Goal: Task Accomplishment & Management: Use online tool/utility

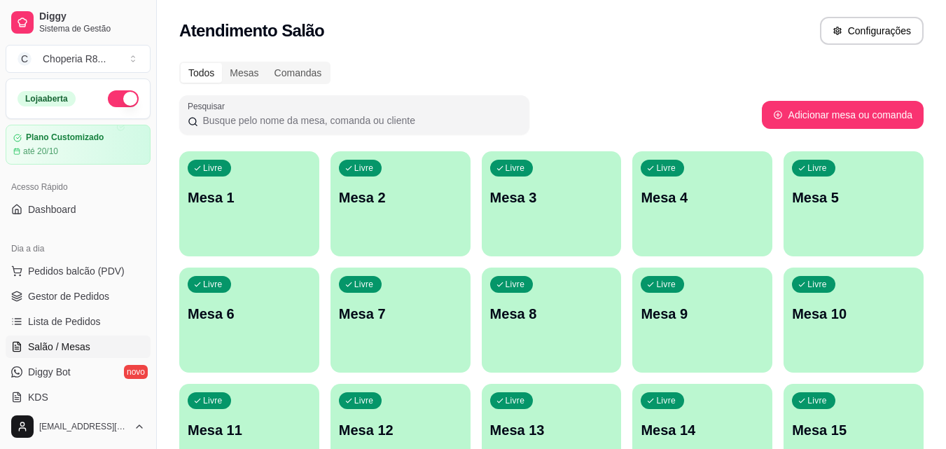
click at [495, 228] on div "Livre Mesa 3" at bounding box center [552, 195] width 140 height 88
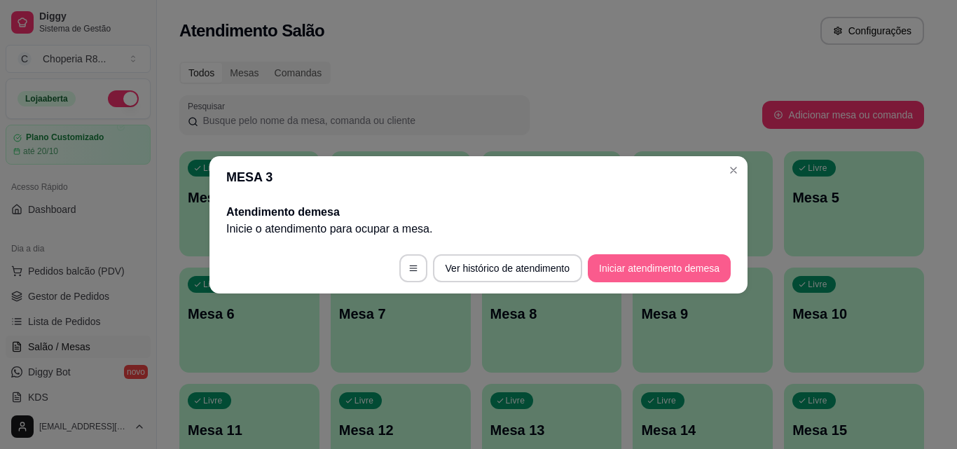
click at [649, 270] on button "Iniciar atendimento de mesa" at bounding box center [659, 268] width 143 height 28
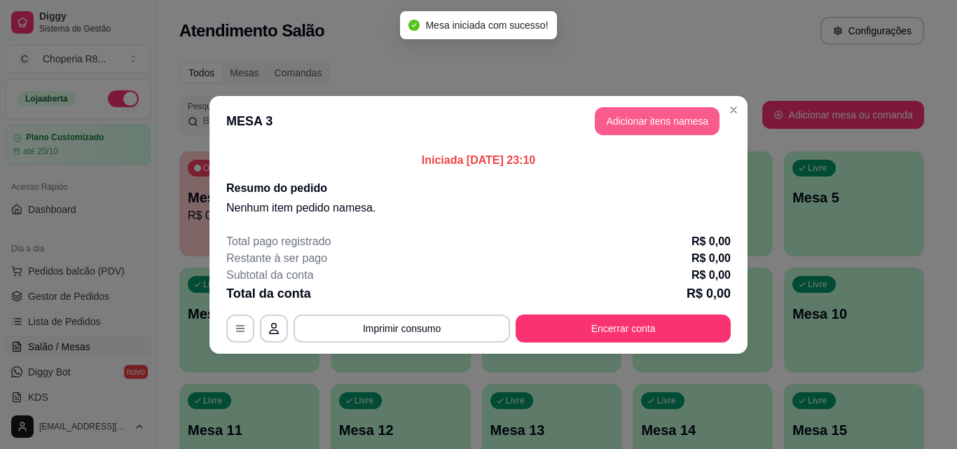
click at [674, 117] on button "Adicionar itens na mesa" at bounding box center [657, 121] width 125 height 28
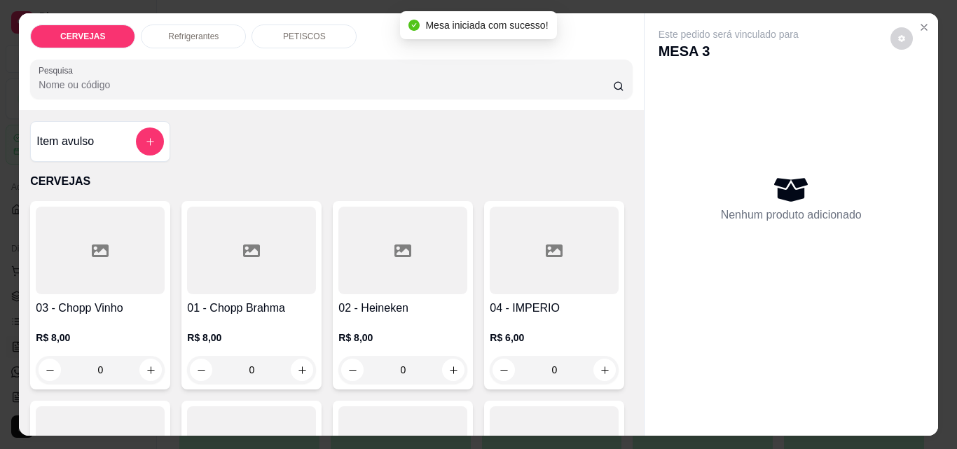
drag, startPoint x: 279, startPoint y: 366, endPoint x: 214, endPoint y: 375, distance: 66.5
click at [215, 376] on input "0" at bounding box center [251, 370] width 78 height 28
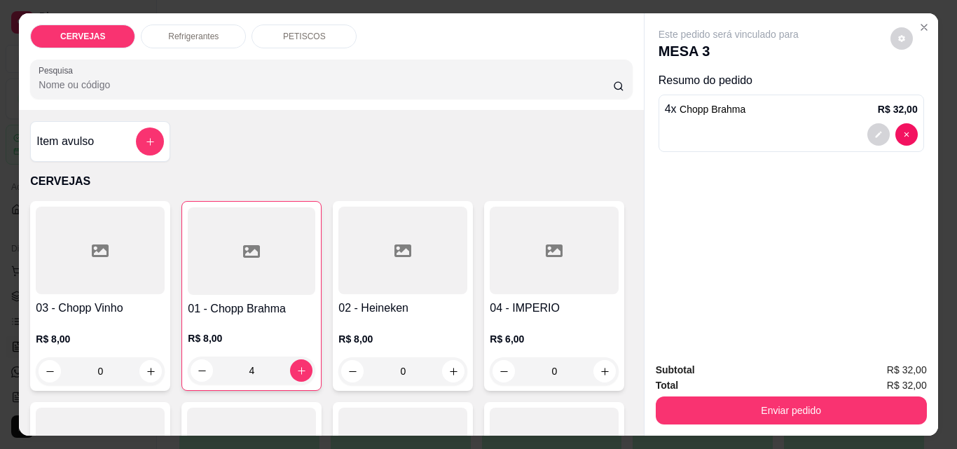
type input "4"
click at [723, 422] on div "Subtotal R$ 32,00 Total R$ 32,00 Enviar pedido" at bounding box center [790, 393] width 293 height 85
click at [725, 406] on button "Enviar pedido" at bounding box center [791, 410] width 271 height 28
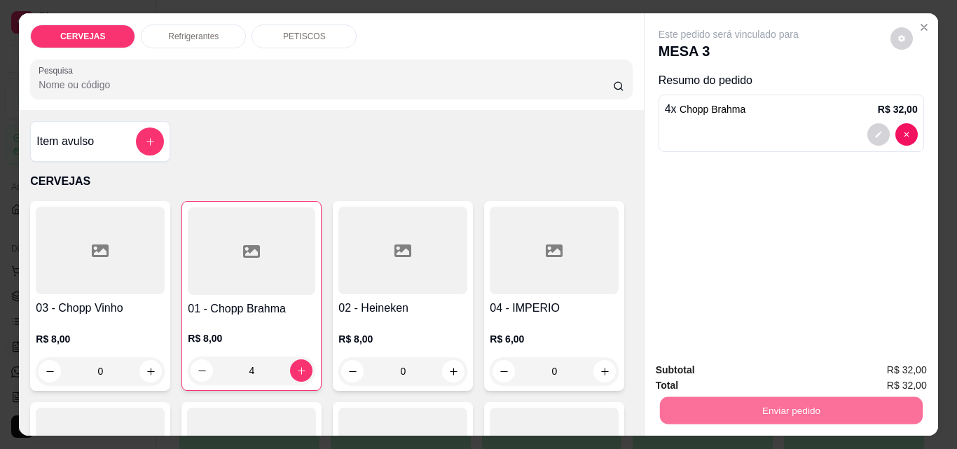
click at [875, 368] on button "Enviar pedido" at bounding box center [889, 370] width 79 height 27
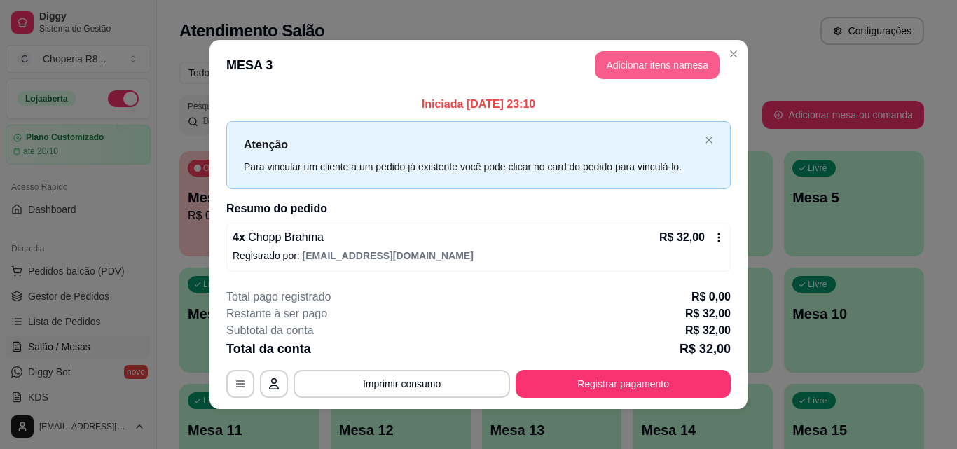
click at [678, 60] on button "Adicionar itens na mesa" at bounding box center [657, 65] width 125 height 28
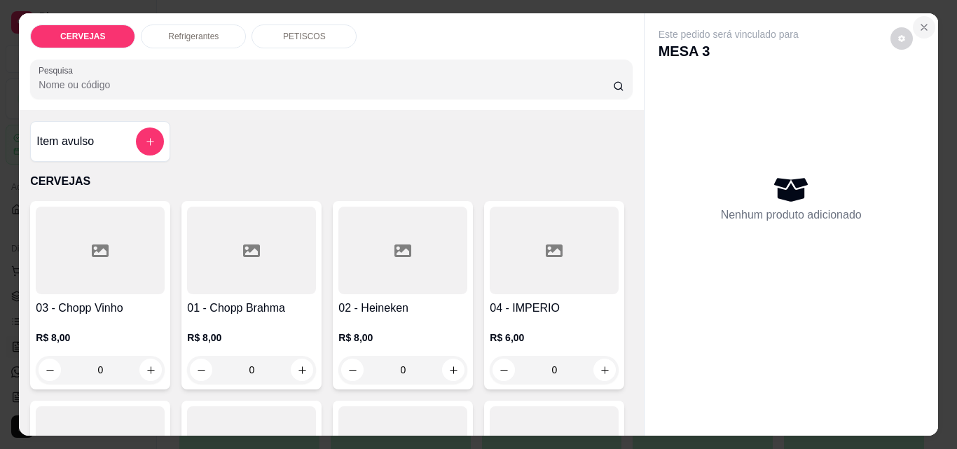
click at [918, 22] on icon "Close" at bounding box center [923, 27] width 11 height 11
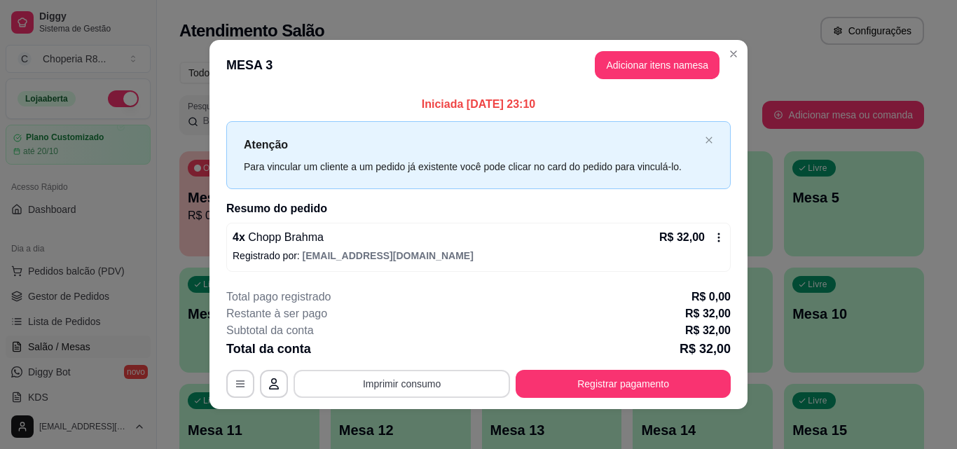
click at [384, 375] on button "Imprimir consumo" at bounding box center [401, 384] width 216 height 28
click at [392, 356] on button "IMPRESSORA" at bounding box center [401, 351] width 98 height 22
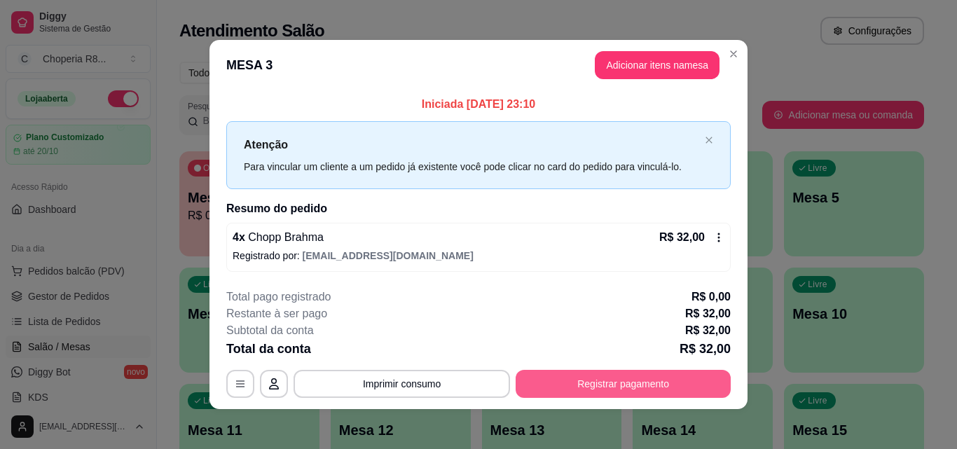
click at [567, 388] on button "Registrar pagamento" at bounding box center [622, 384] width 215 height 28
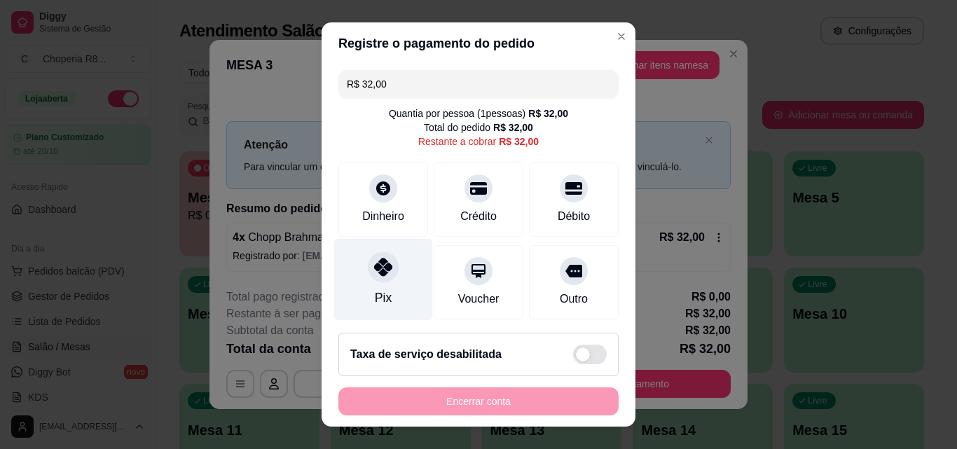
click at [368, 265] on div at bounding box center [383, 266] width 31 height 31
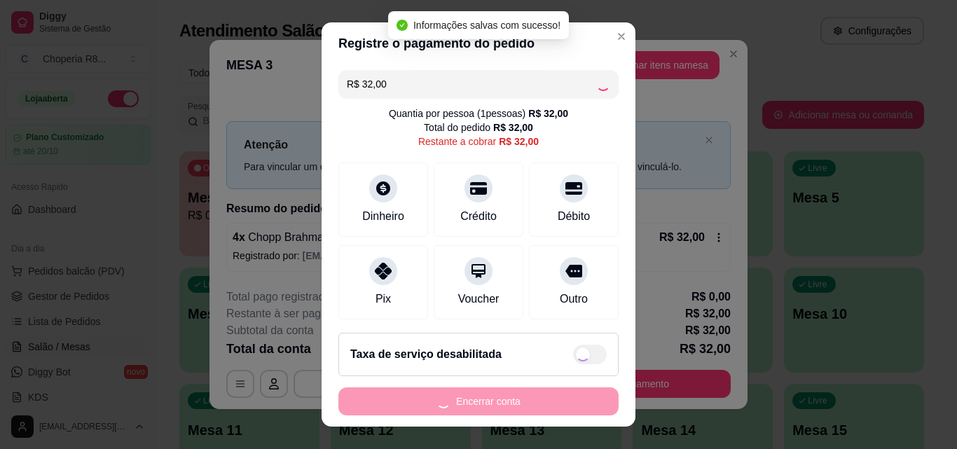
type input "R$ 0,00"
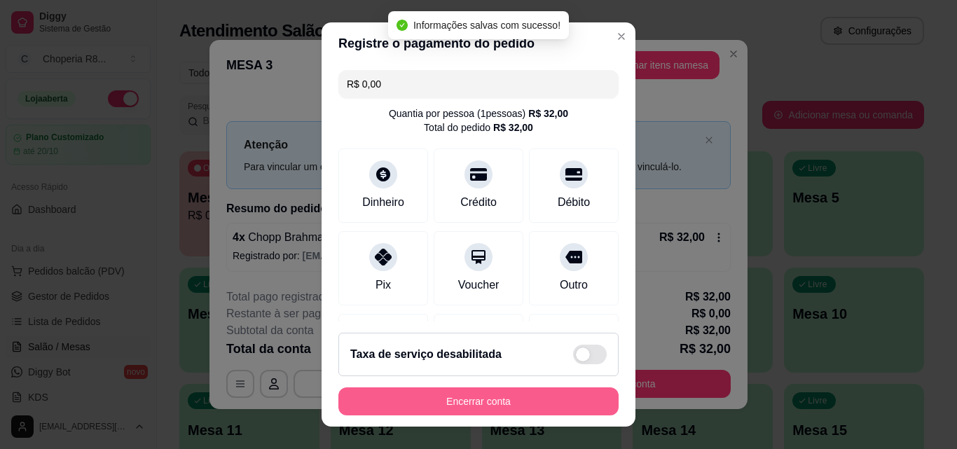
click at [500, 409] on button "Encerrar conta" at bounding box center [478, 401] width 280 height 28
